Goal: Transaction & Acquisition: Purchase product/service

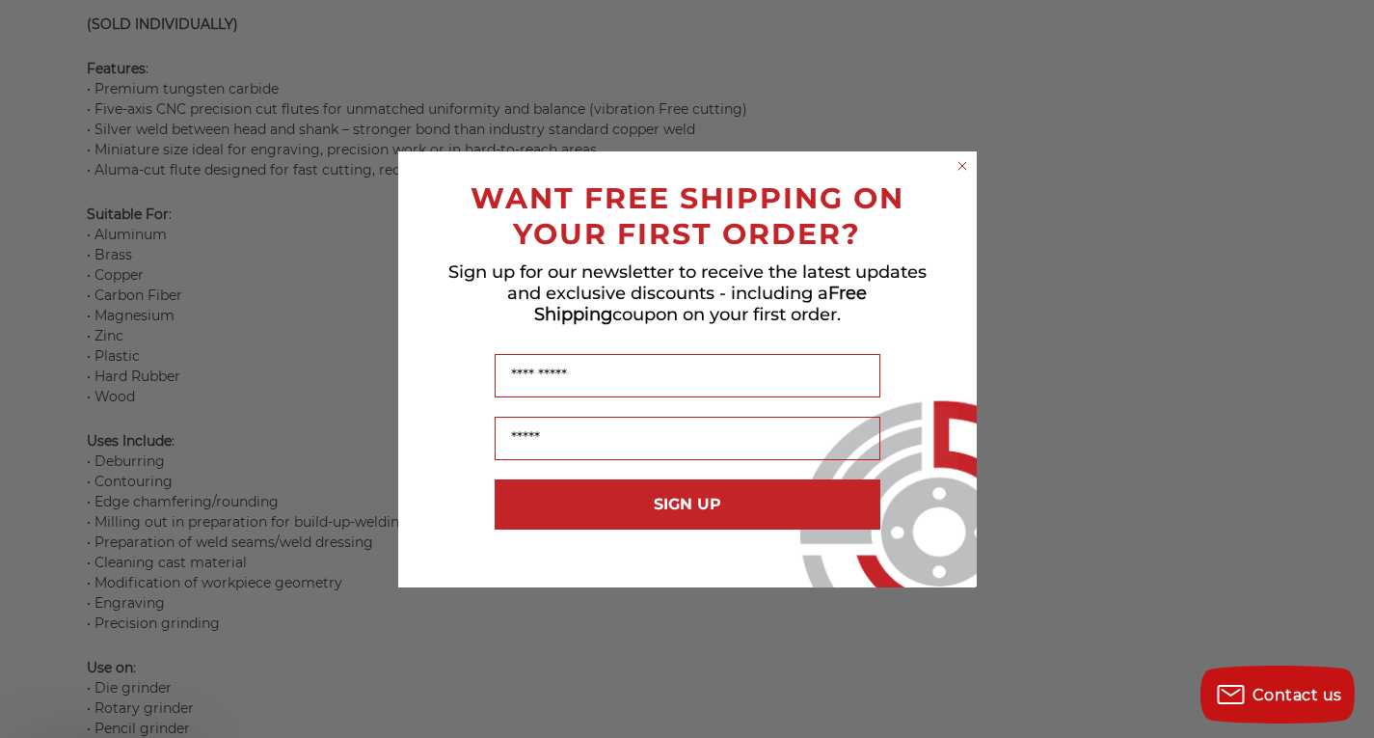
scroll to position [1661, 0]
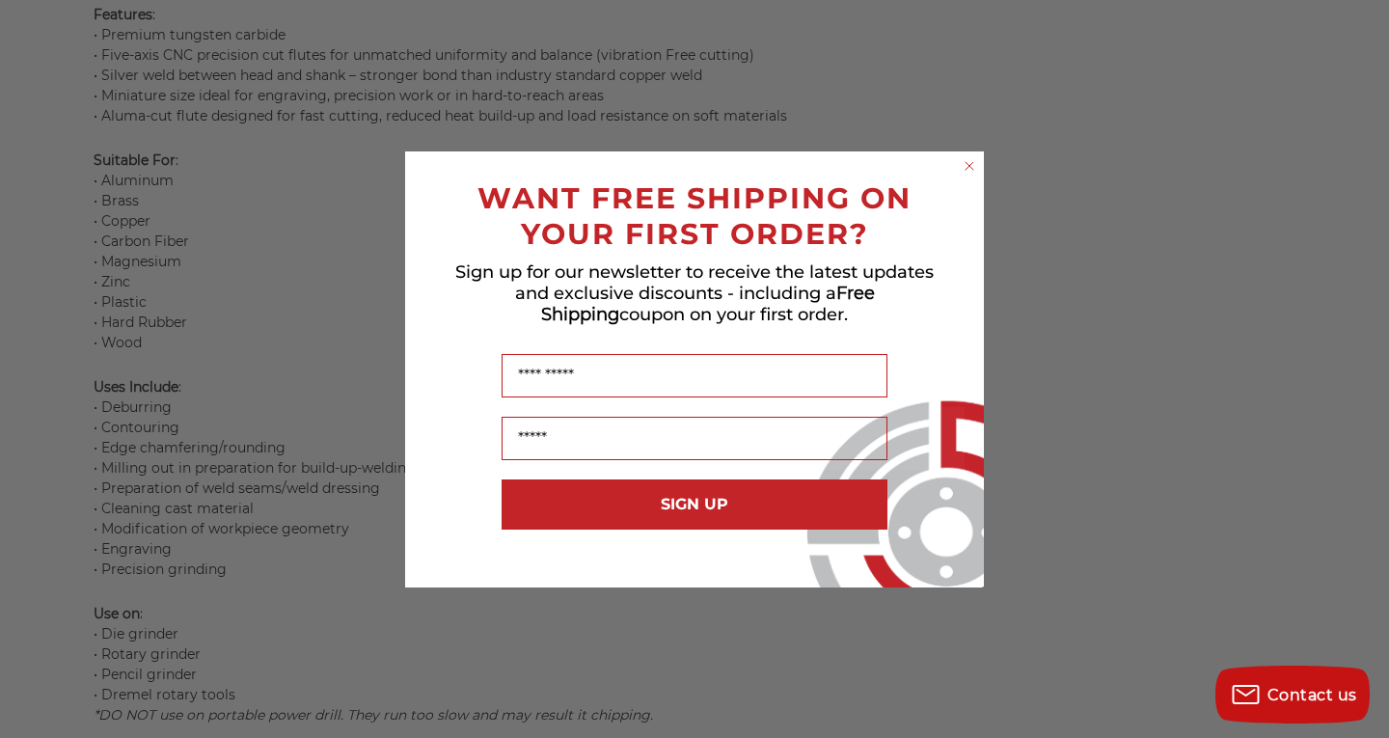
click at [966, 169] on icon "Close dialog" at bounding box center [969, 166] width 8 height 8
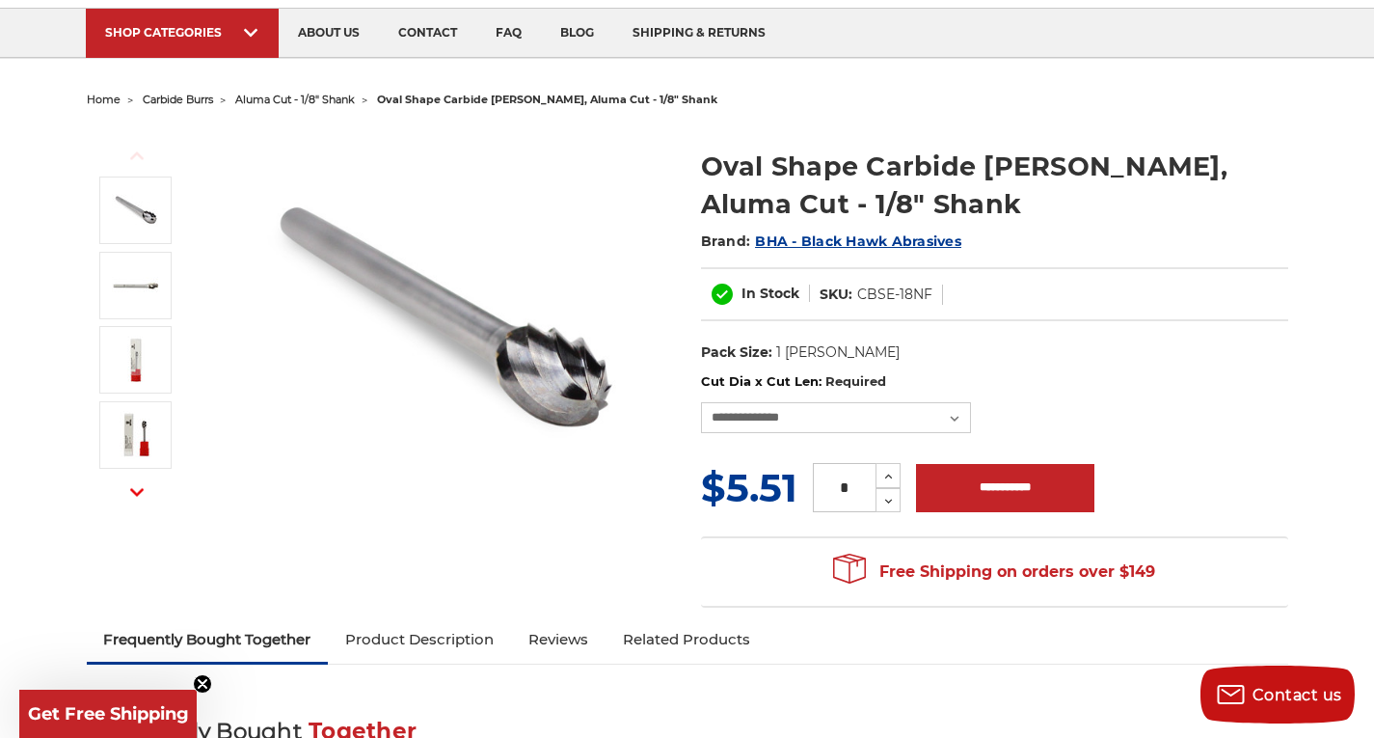
scroll to position [0, 0]
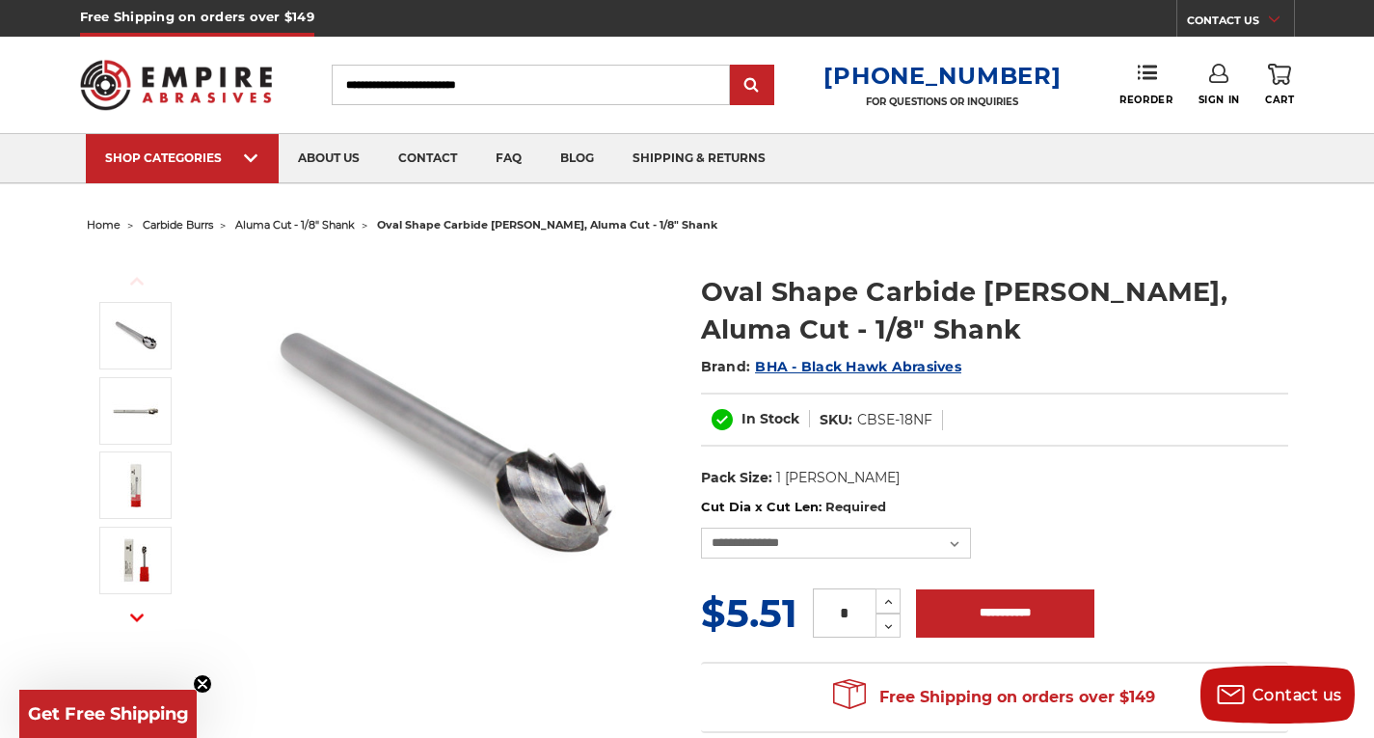
click at [201, 224] on span "carbide burrs" at bounding box center [178, 225] width 70 height 14
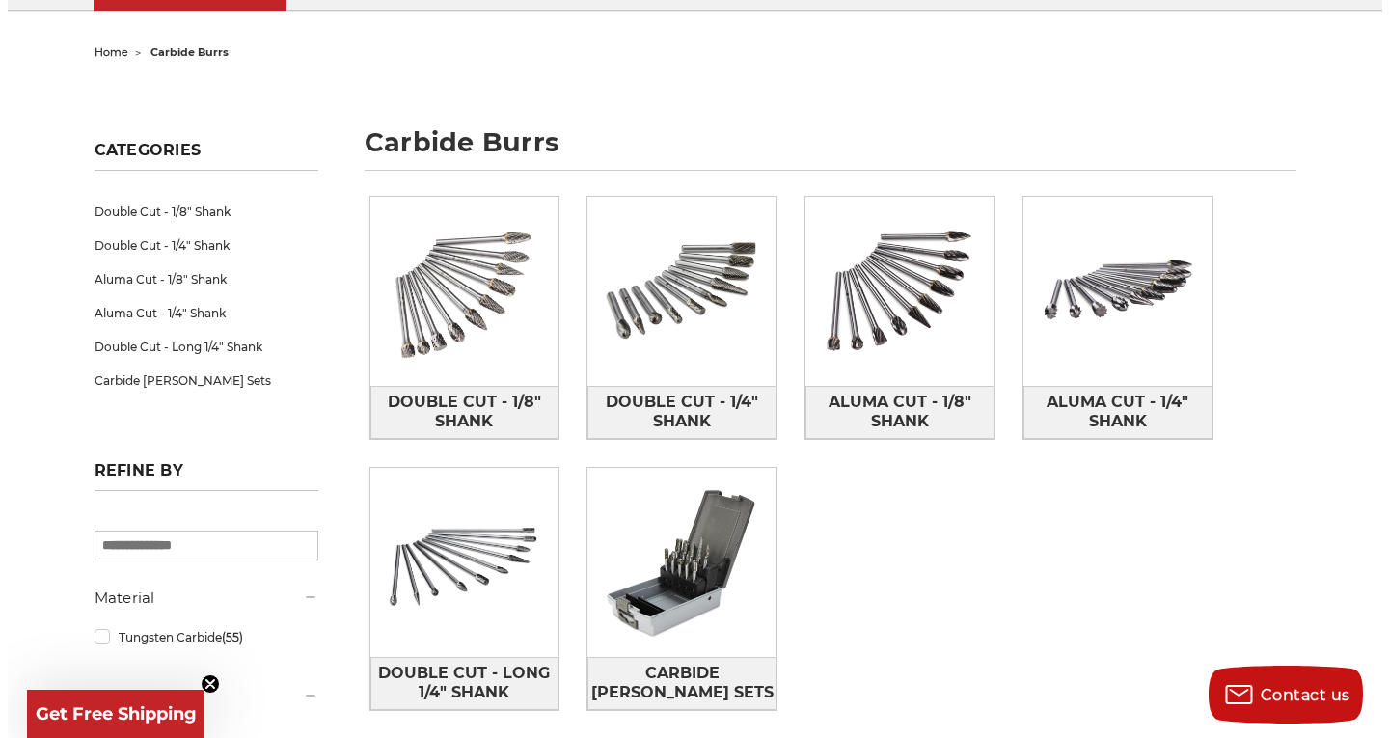
scroll to position [175, 0]
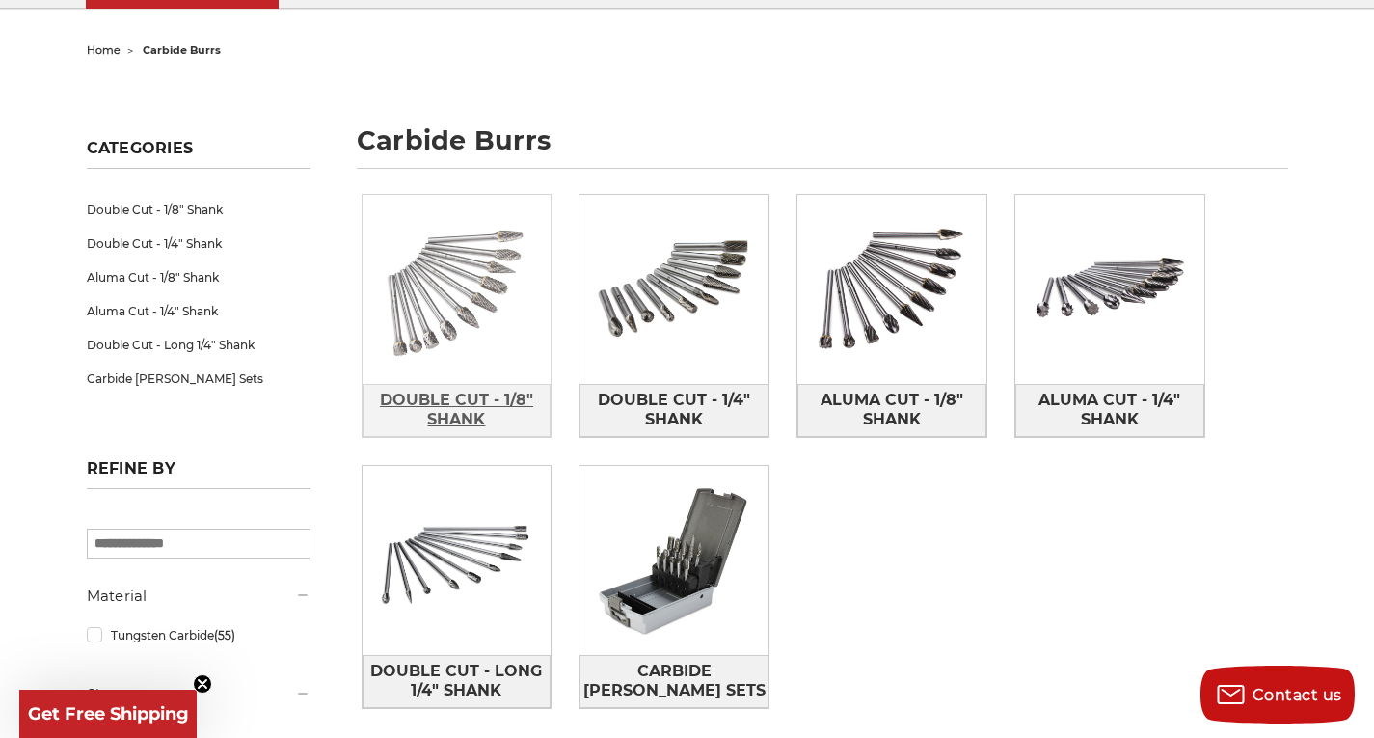
click at [434, 399] on span "Double Cut - 1/8" Shank" at bounding box center [457, 410] width 187 height 52
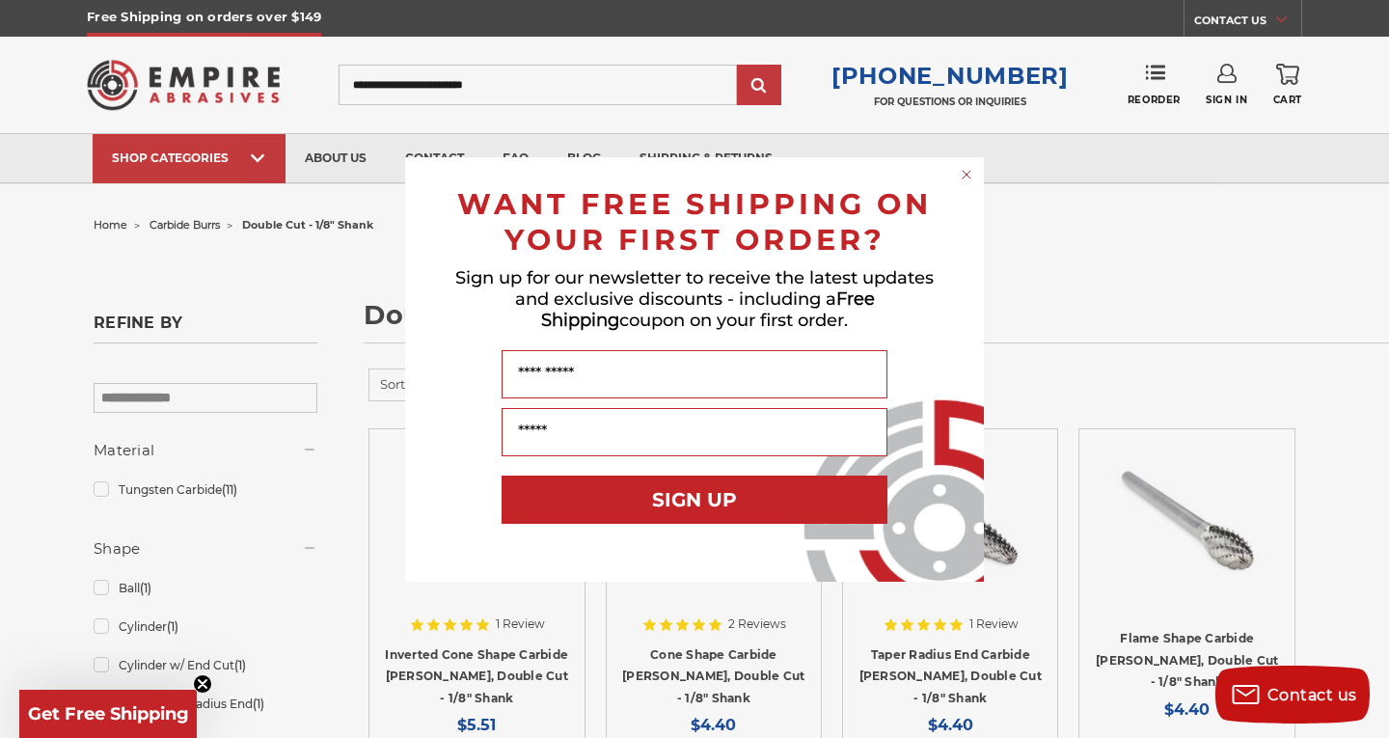
click at [971, 174] on circle "Close dialog" at bounding box center [967, 174] width 18 height 18
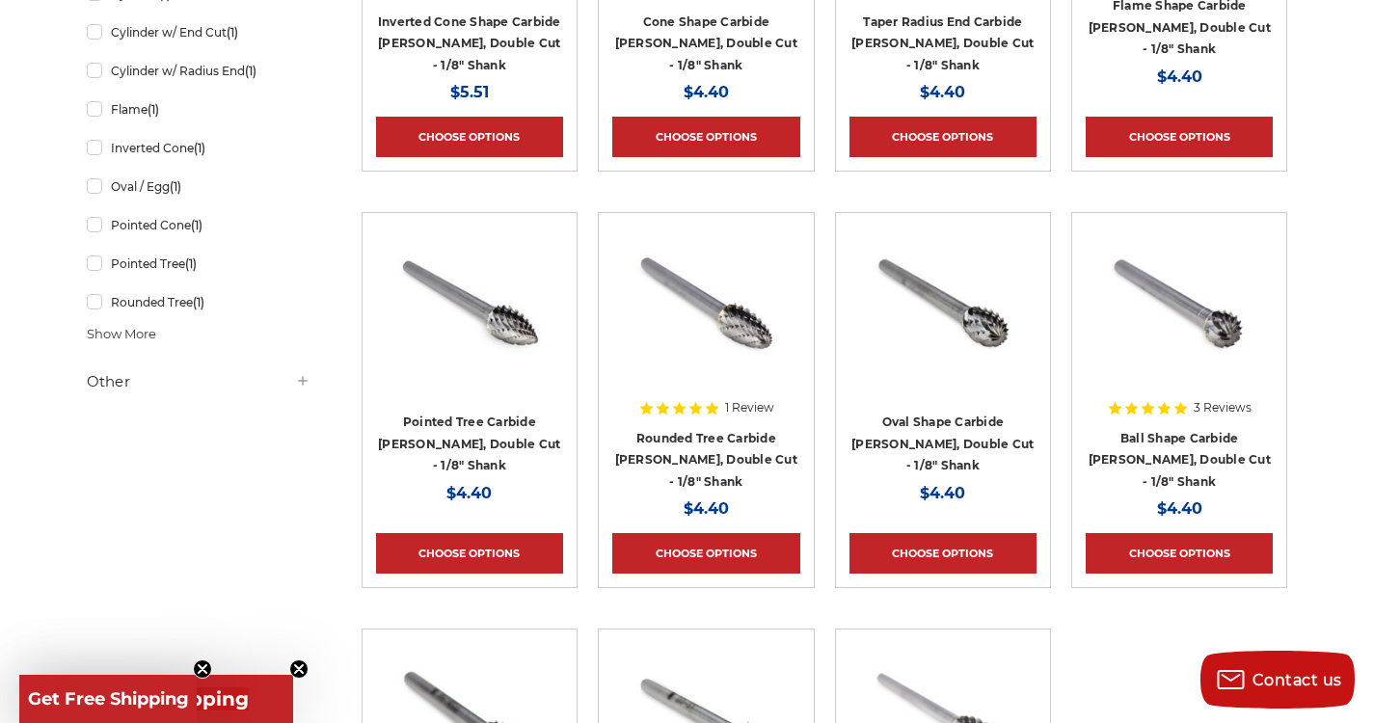
scroll to position [632, 0]
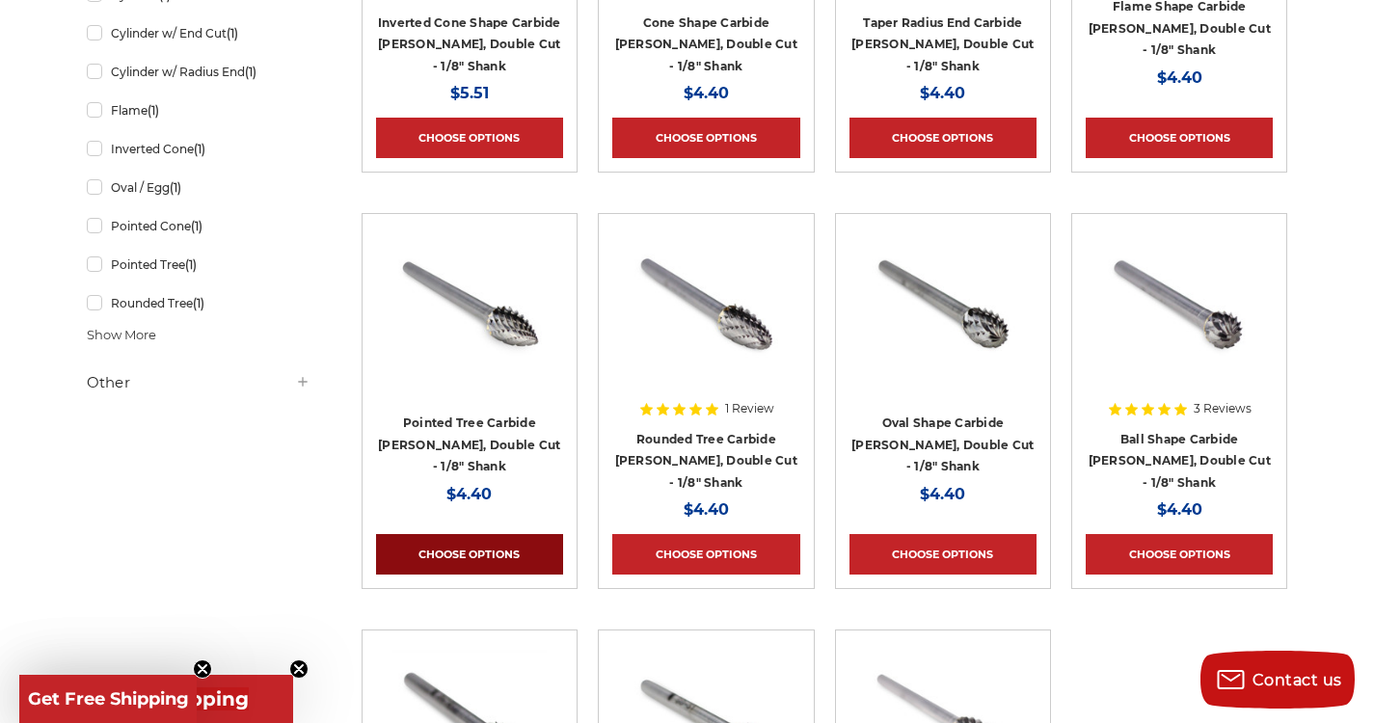
click at [477, 547] on link "Choose Options" at bounding box center [469, 554] width 187 height 41
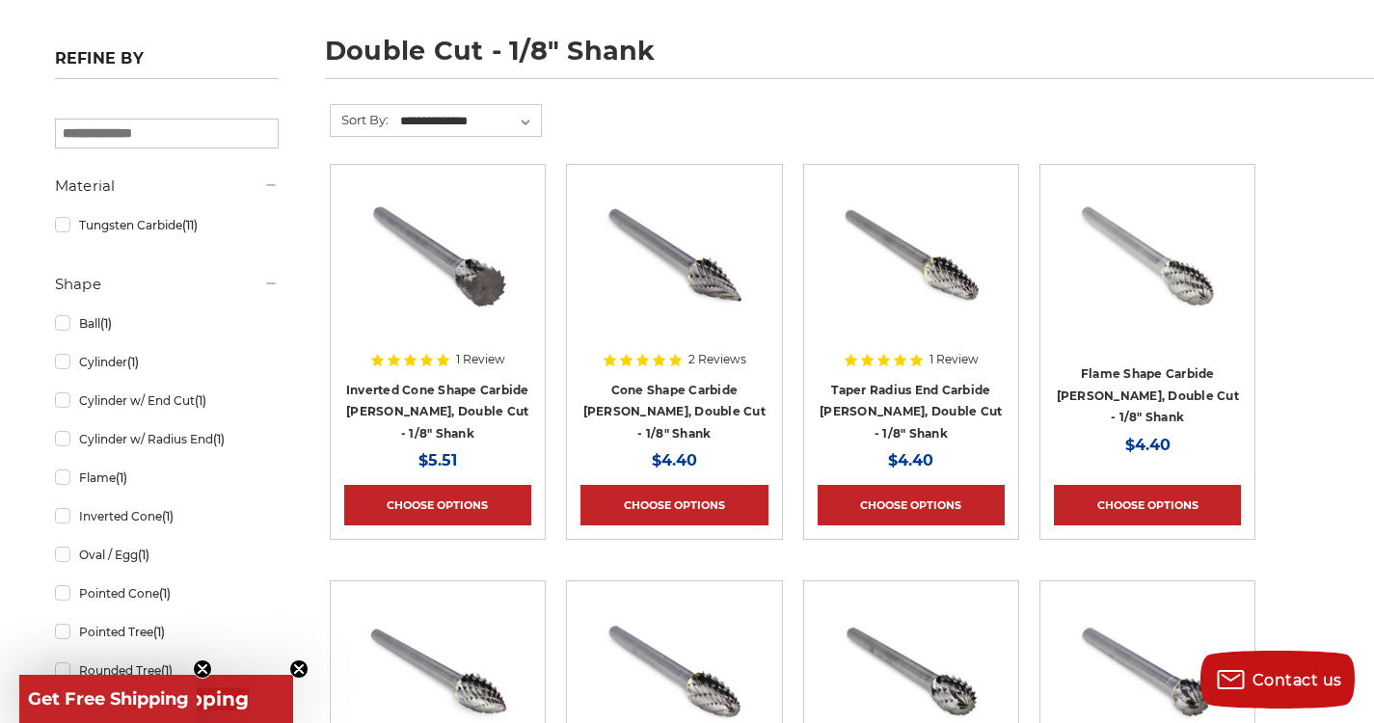
scroll to position [263, 32]
click at [1159, 373] on link "Flame Shape Carbide [PERSON_NAME], Double Cut - 1/8" Shank" at bounding box center [1148, 396] width 182 height 58
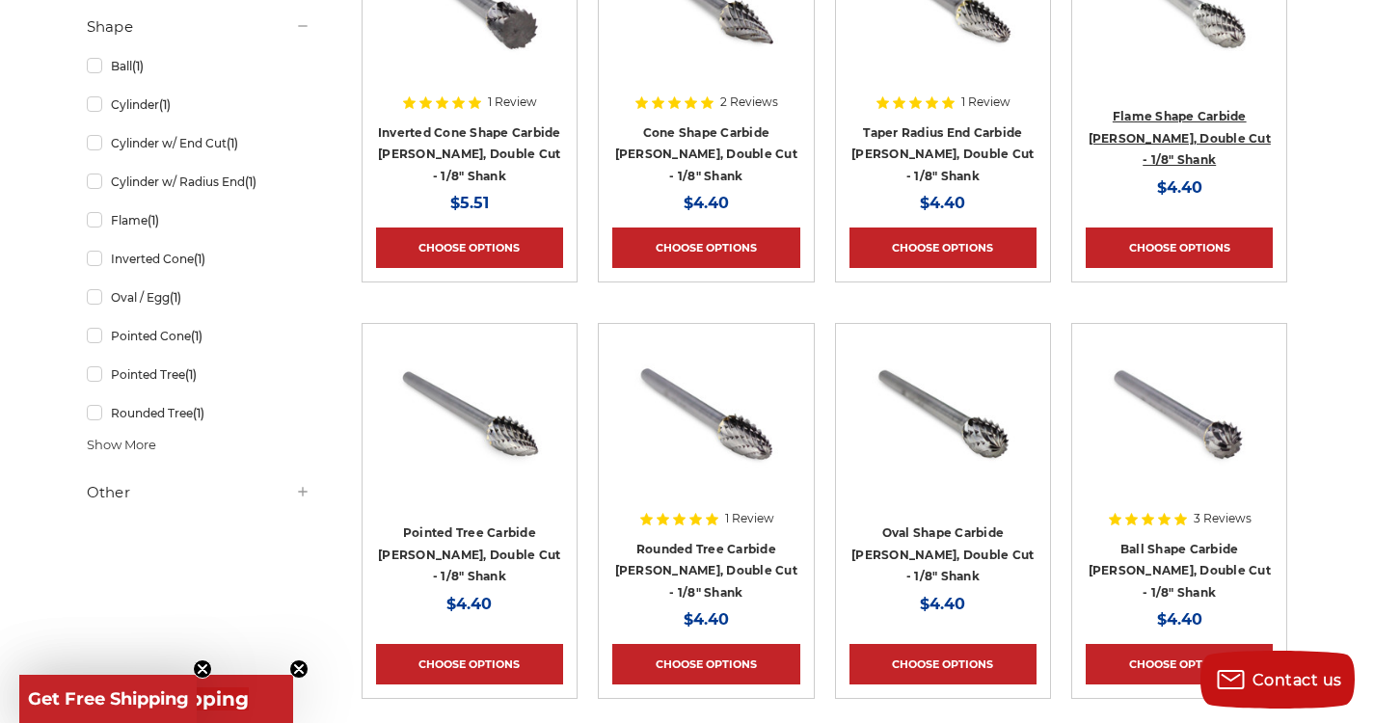
scroll to position [524, 0]
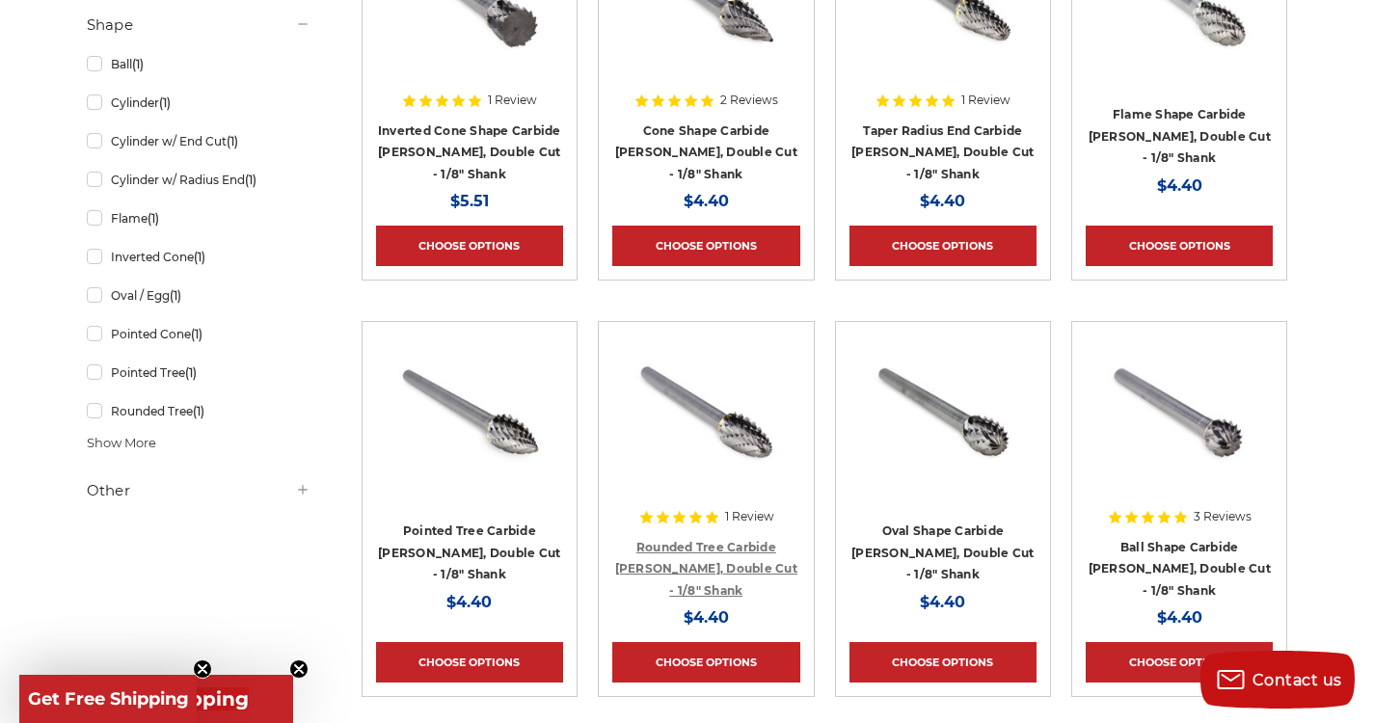
click at [719, 550] on link "Rounded Tree Carbide [PERSON_NAME], Double Cut - 1/8" Shank" at bounding box center [706, 569] width 182 height 58
